Goal: Ask a question

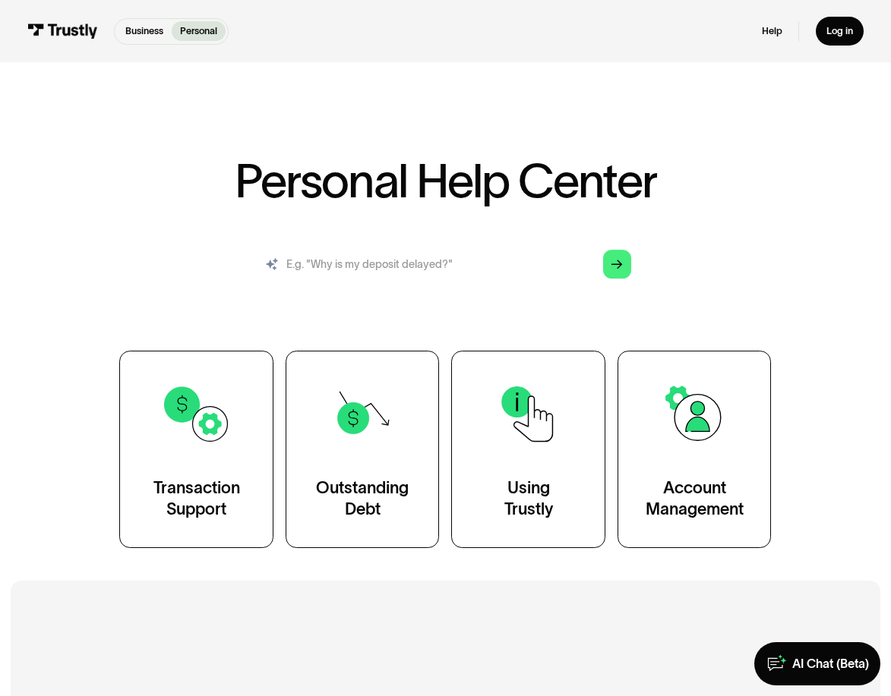
click at [438, 267] on input "search" at bounding box center [445, 263] width 394 height 43
click at [335, 267] on input "search" at bounding box center [445, 263] width 394 height 43
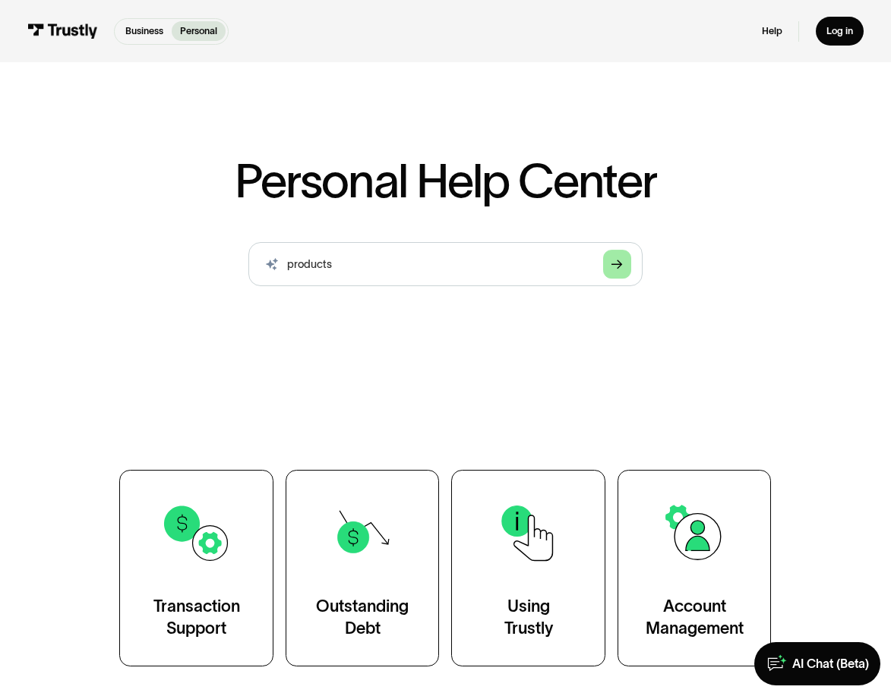
click at [614, 269] on icon "Arrow Right" at bounding box center [616, 264] width 11 height 11
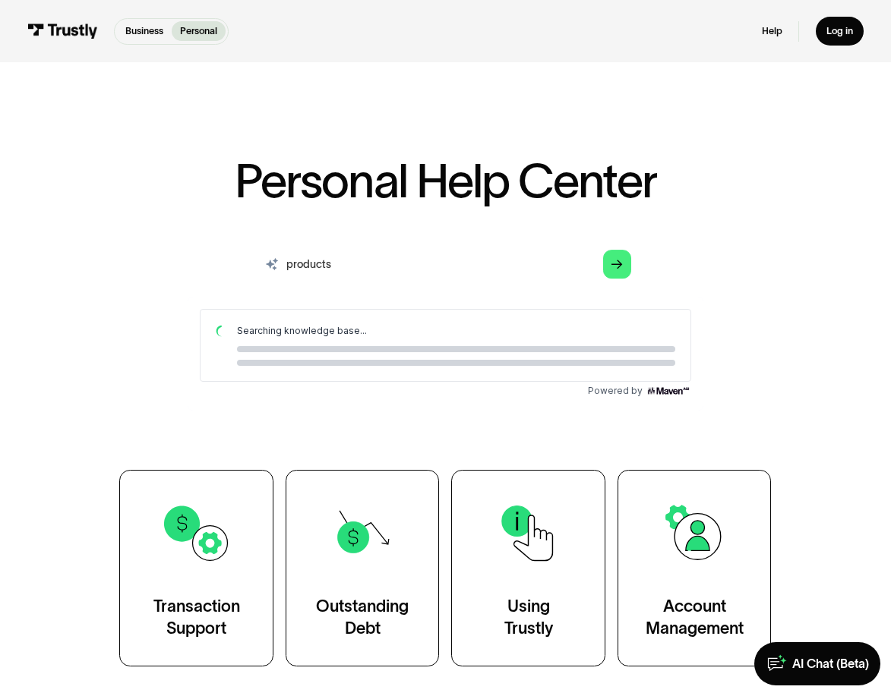
drag, startPoint x: 350, startPoint y: 267, endPoint x: 291, endPoint y: 265, distance: 59.3
click at [291, 265] on input "products" at bounding box center [445, 263] width 394 height 43
type input "p"
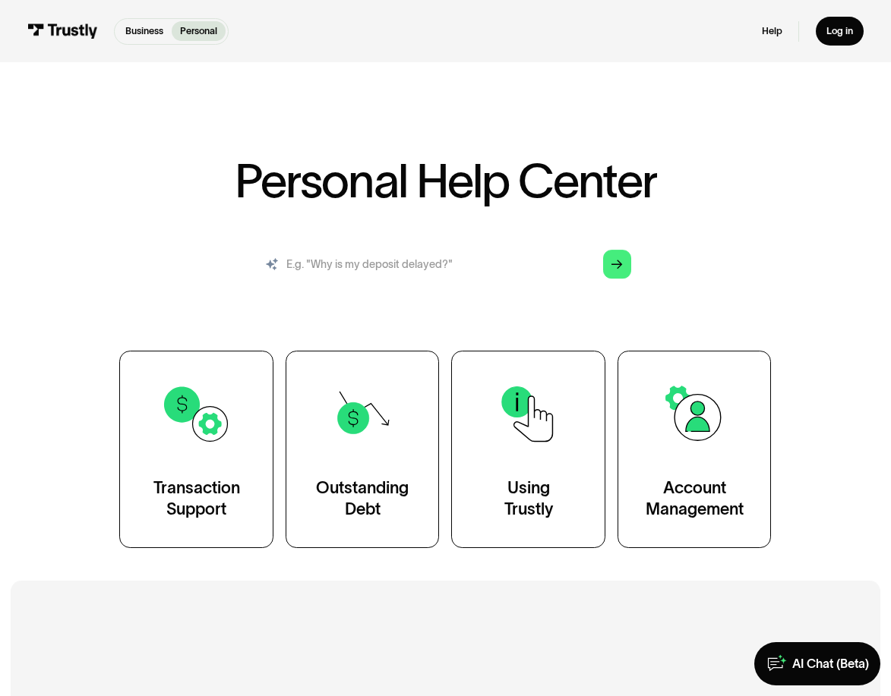
click at [333, 266] on input "search" at bounding box center [445, 263] width 394 height 43
